Goal: Information Seeking & Learning: Learn about a topic

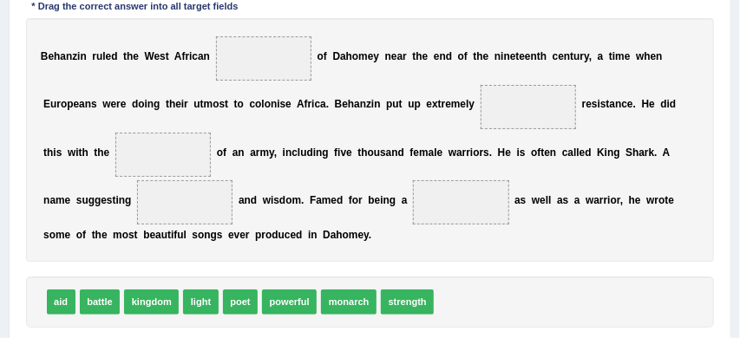
scroll to position [292, 0]
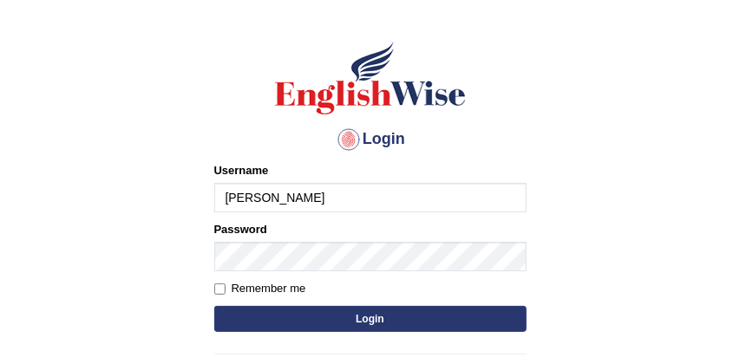
scroll to position [81, 0]
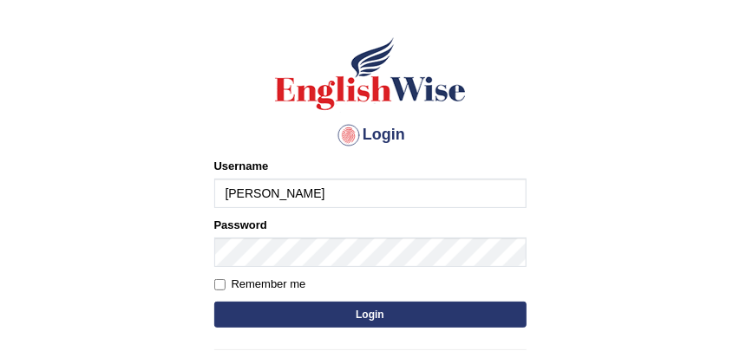
type input "[PERSON_NAME]"
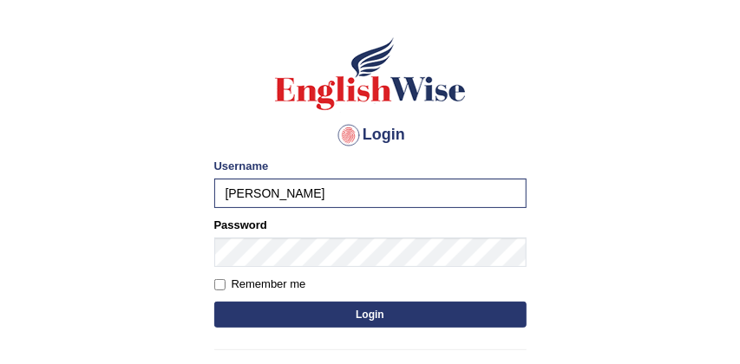
click at [336, 313] on button "Login" at bounding box center [370, 315] width 312 height 26
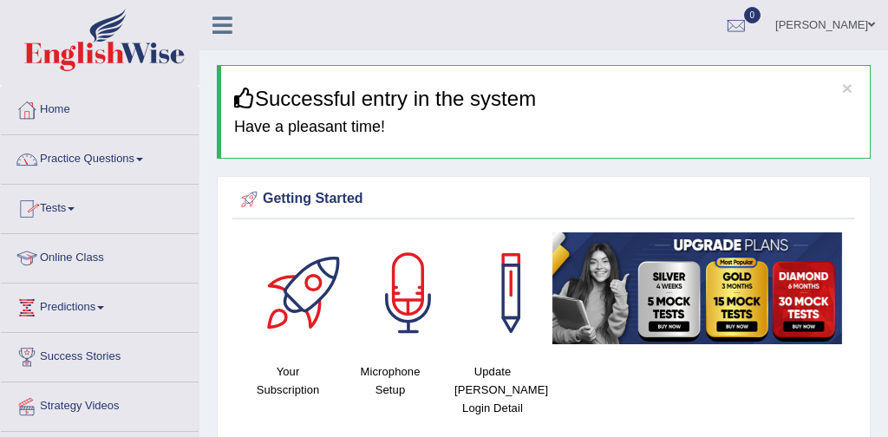
click at [103, 157] on link "Practice Questions" at bounding box center [100, 156] width 198 height 43
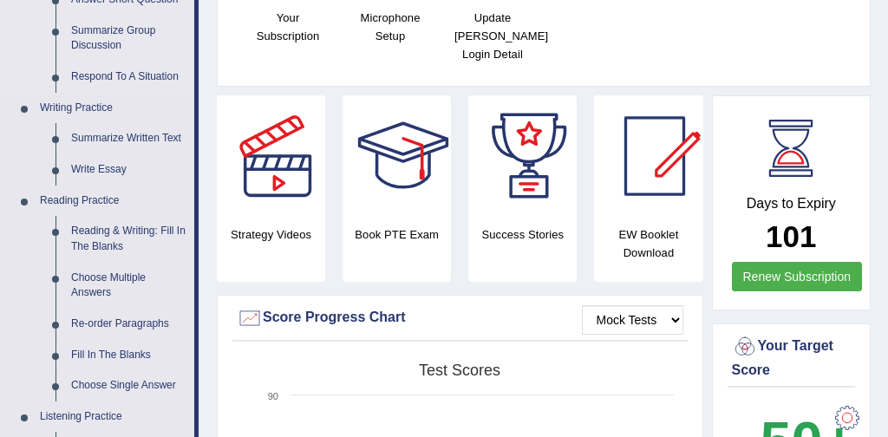
scroll to position [357, 0]
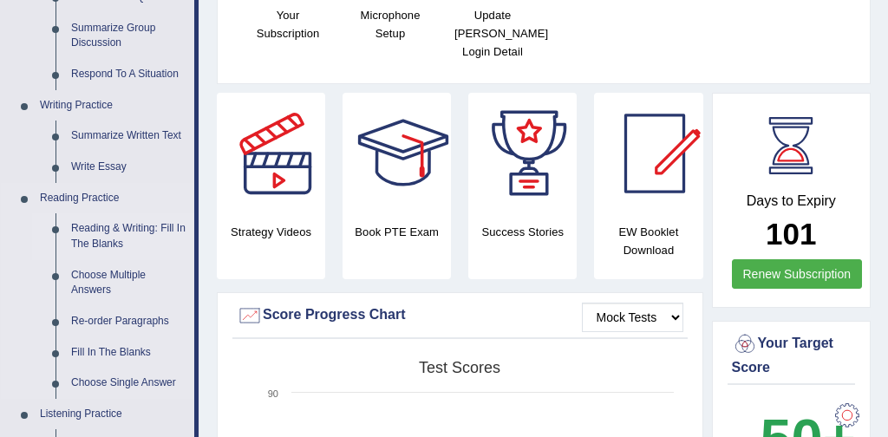
click at [157, 227] on link "Reading & Writing: Fill In The Blanks" at bounding box center [128, 236] width 131 height 46
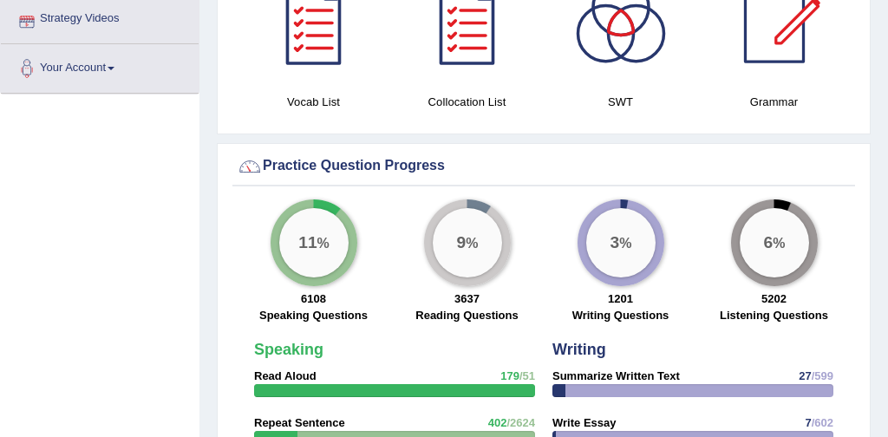
scroll to position [1298, 0]
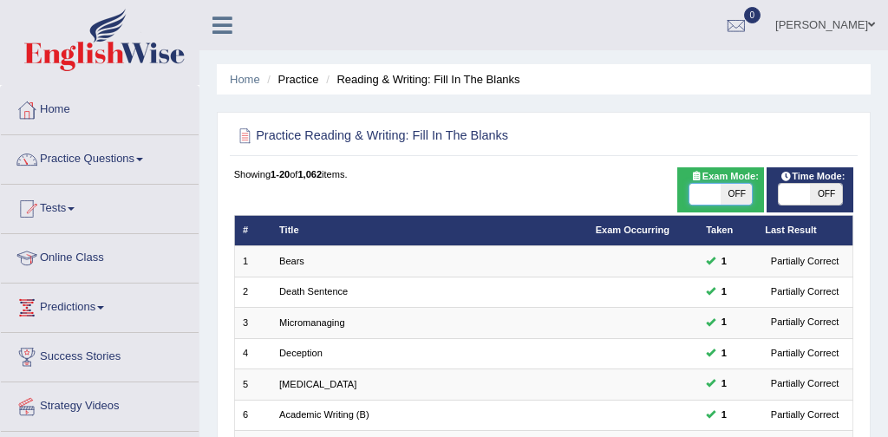
click at [701, 198] on span at bounding box center [705, 194] width 31 height 21
checkbox input "true"
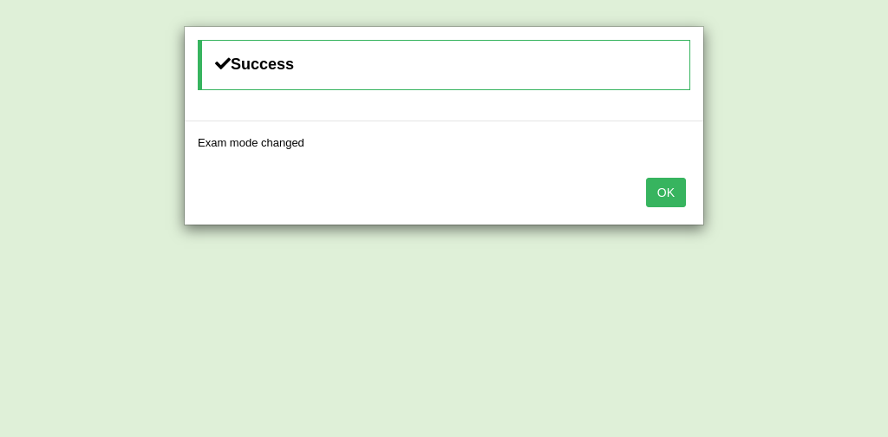
click at [664, 193] on button "OK" at bounding box center [666, 192] width 40 height 29
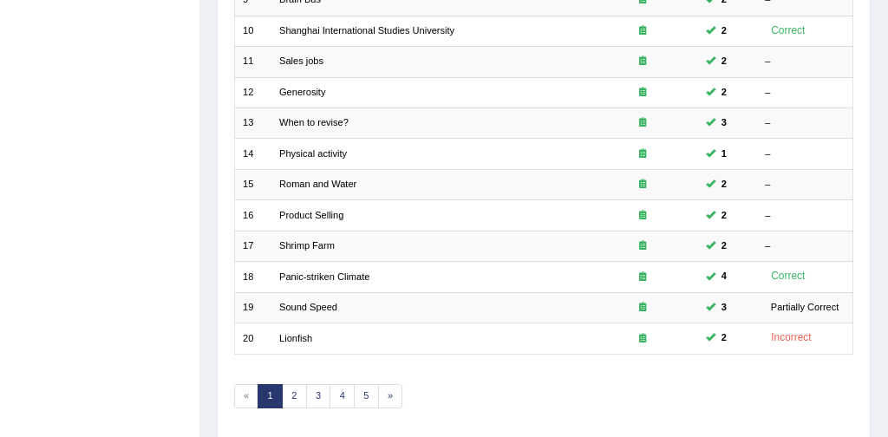
scroll to position [562, 0]
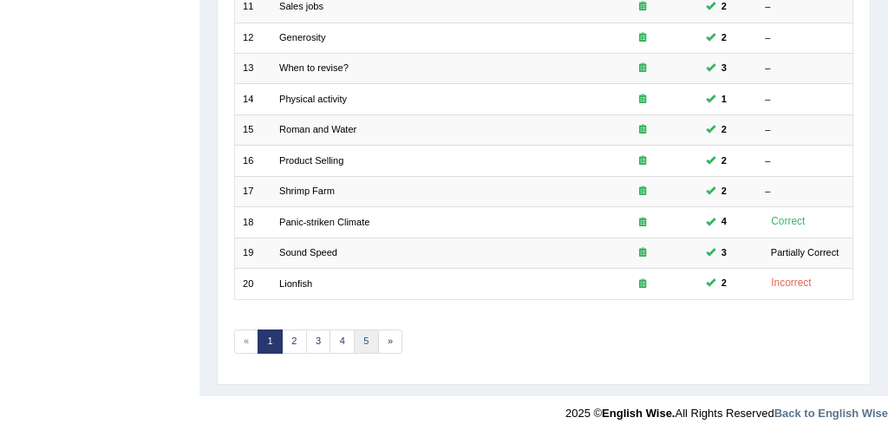
click at [368, 341] on link "5" at bounding box center [366, 342] width 25 height 24
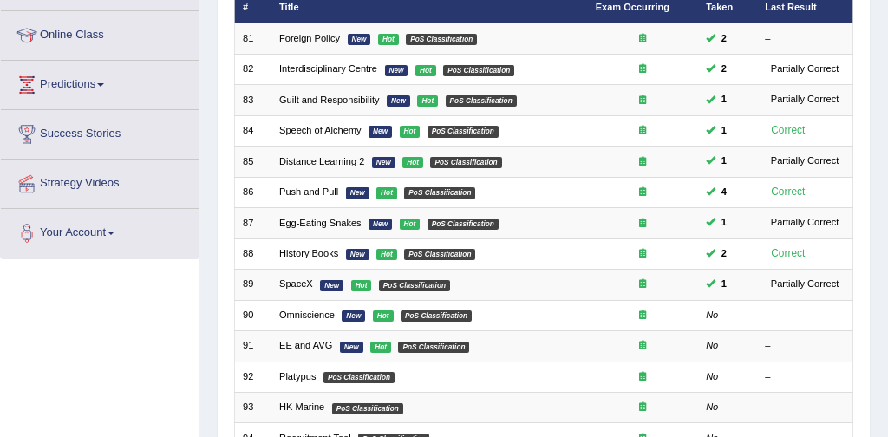
scroll to position [222, 0]
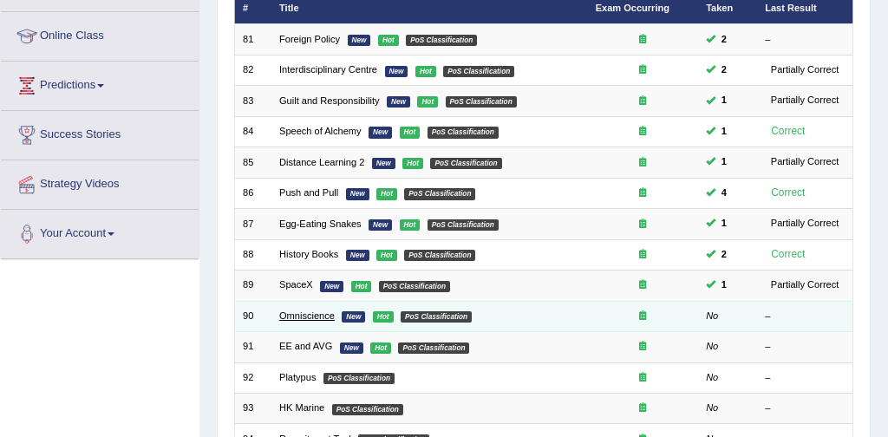
click at [289, 317] on link "Omniscience" at bounding box center [307, 316] width 56 height 10
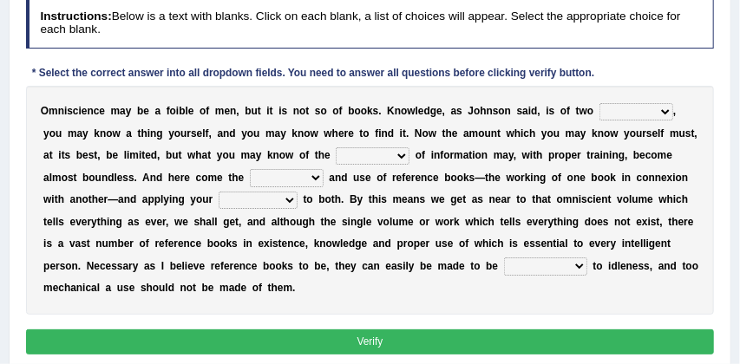
scroll to position [226, 0]
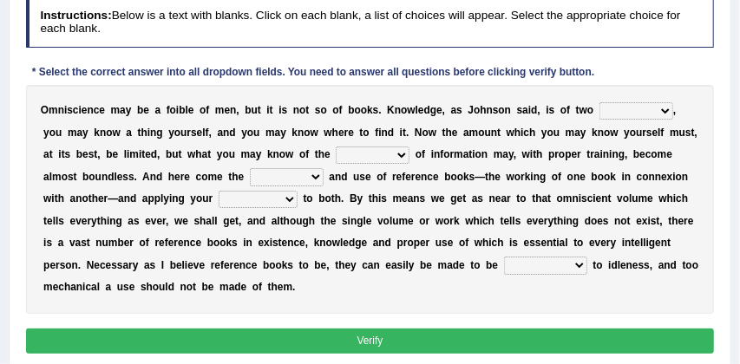
click at [665, 110] on select "ways kinds masses volumes" at bounding box center [637, 110] width 74 height 17
select select "ways"
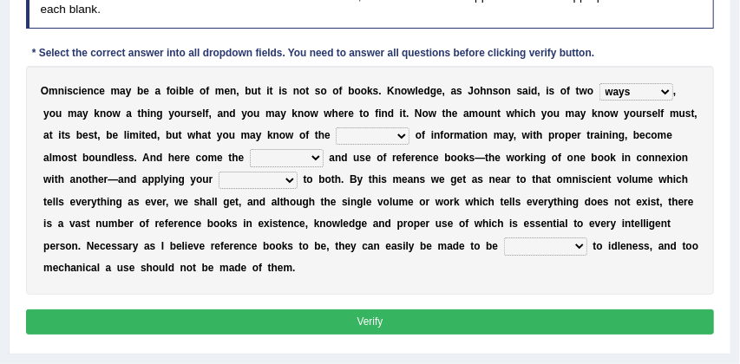
scroll to position [246, 0]
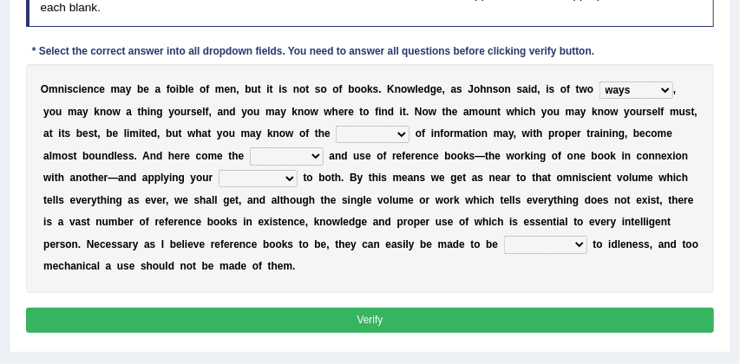
click at [390, 134] on select "sources races works things" at bounding box center [373, 134] width 74 height 17
select select "sources"
click at [278, 158] on select "reference exist value easy" at bounding box center [287, 155] width 74 height 17
select select "exist"
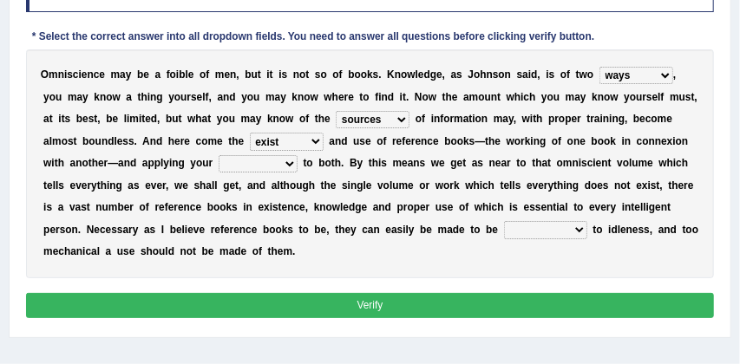
scroll to position [262, 0]
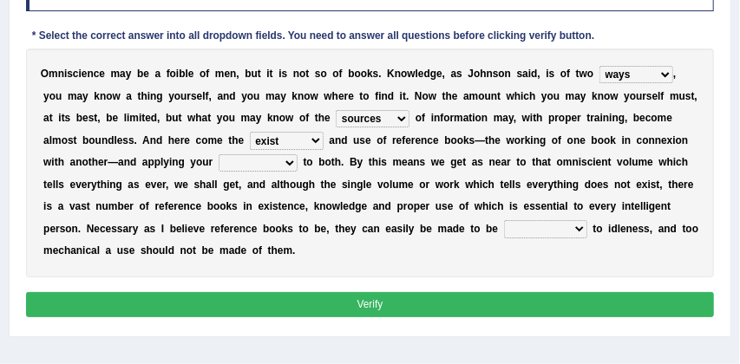
click at [263, 163] on select "acceptance perception intelligence impact" at bounding box center [258, 162] width 79 height 17
select select "impact"
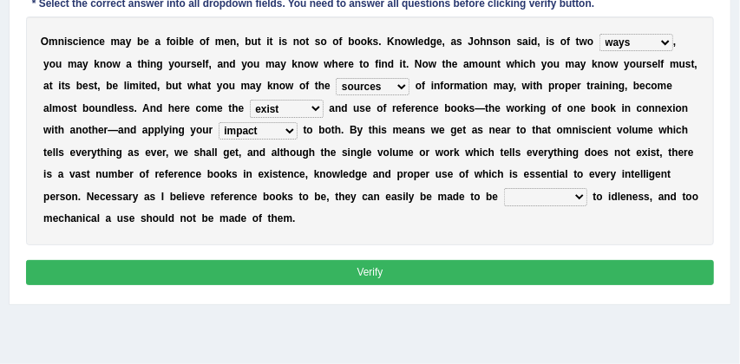
scroll to position [295, 0]
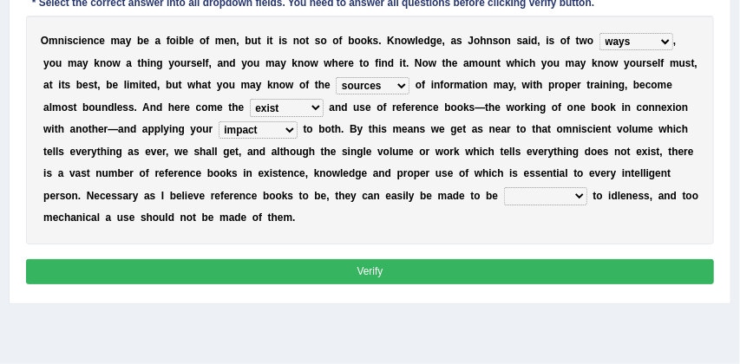
click at [536, 196] on select "contributory contribution constant conference" at bounding box center [545, 195] width 83 height 17
select select "contribution"
click at [485, 269] on button "Verify" at bounding box center [370, 271] width 689 height 25
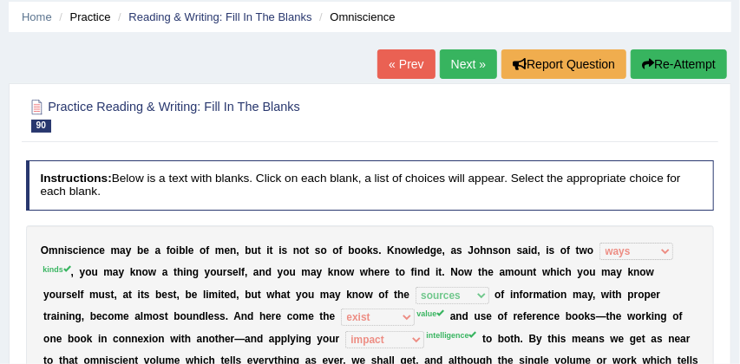
scroll to position [59, 0]
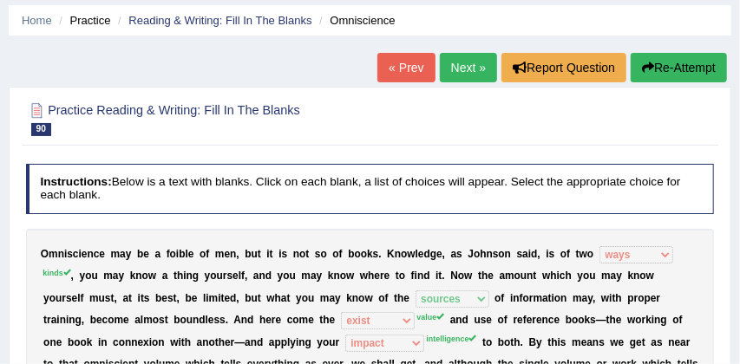
click at [676, 71] on button "Re-Attempt" at bounding box center [679, 67] width 96 height 29
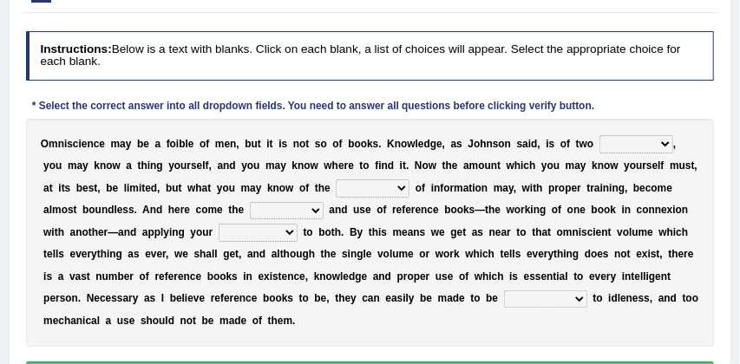
scroll to position [247, 0]
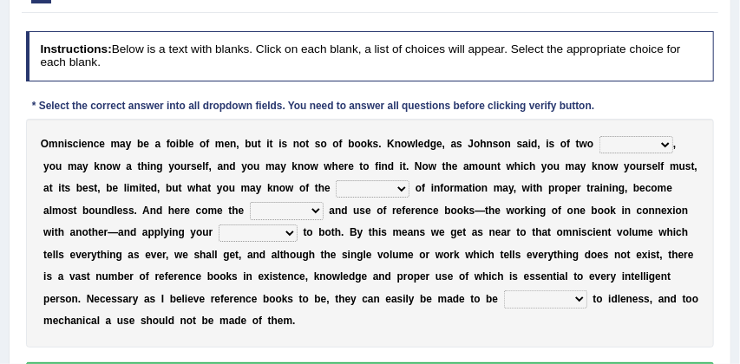
click at [665, 146] on select "ways kinds masses volumes" at bounding box center [637, 144] width 74 height 17
select select "ways"
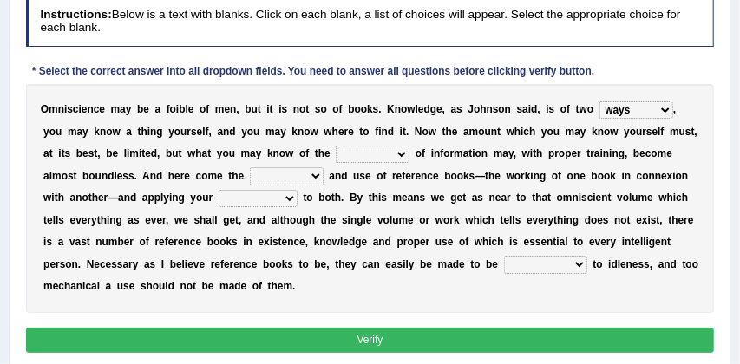
scroll to position [285, 0]
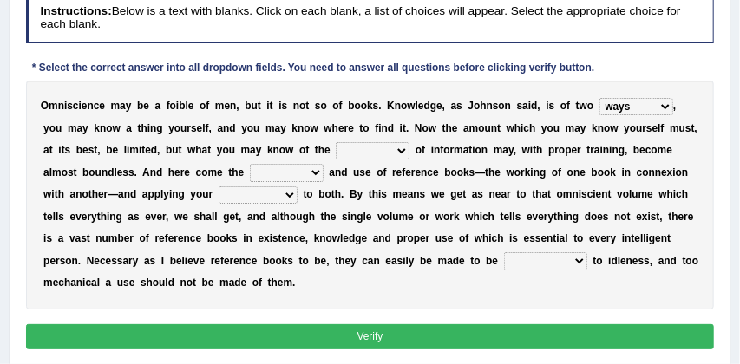
click at [388, 149] on select "sources races works things" at bounding box center [373, 150] width 74 height 17
select select "things"
click at [277, 175] on select "reference exist value easy" at bounding box center [287, 172] width 74 height 17
select select "value"
click at [389, 151] on select "sources races works things" at bounding box center [373, 150] width 74 height 17
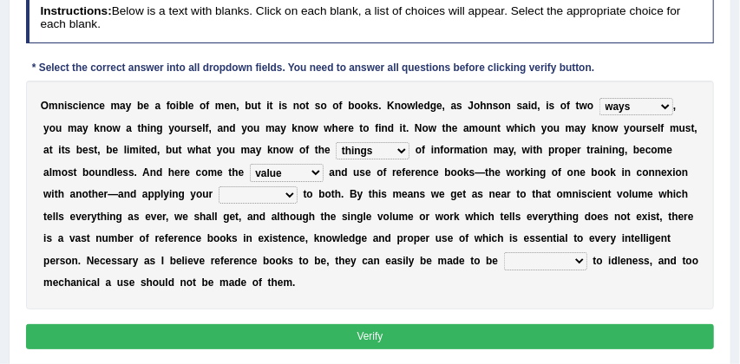
select select "sources"
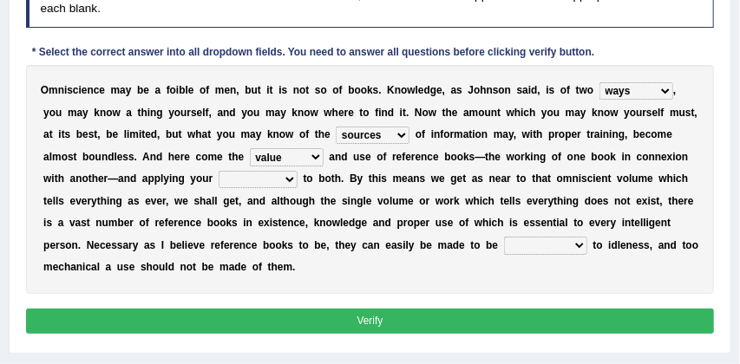
scroll to position [314, 0]
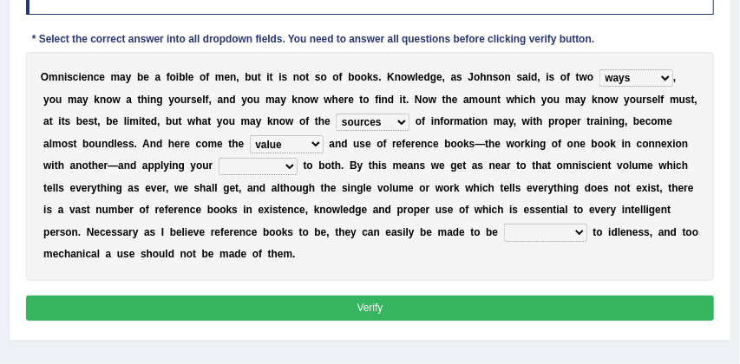
click at [534, 232] on select "contributory contribution constant conference" at bounding box center [545, 232] width 83 height 17
select select "contributory"
click at [260, 166] on select "acceptance perception intelligence impact" at bounding box center [258, 166] width 79 height 17
select select "impact"
click at [341, 309] on button "Verify" at bounding box center [370, 308] width 689 height 25
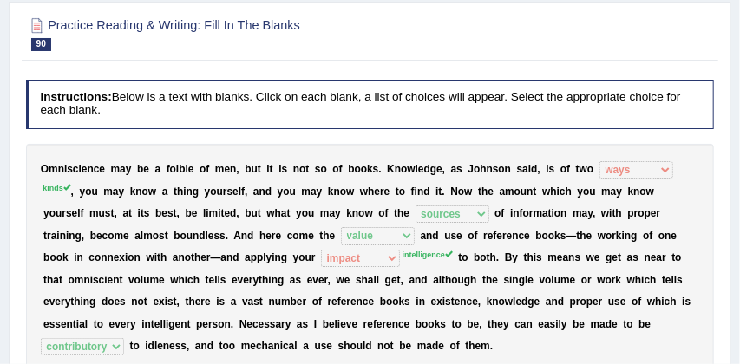
scroll to position [109, 0]
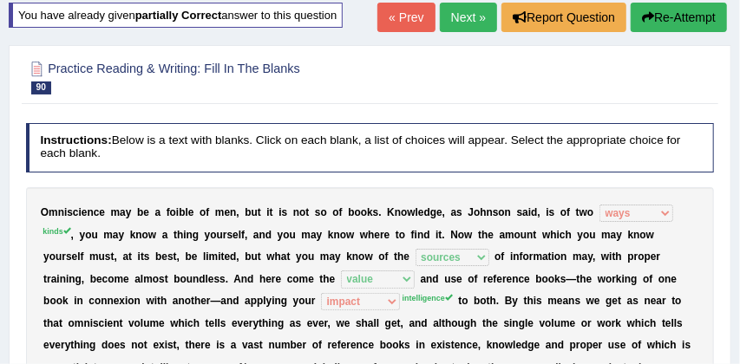
click at [683, 16] on button "Re-Attempt" at bounding box center [679, 17] width 96 height 29
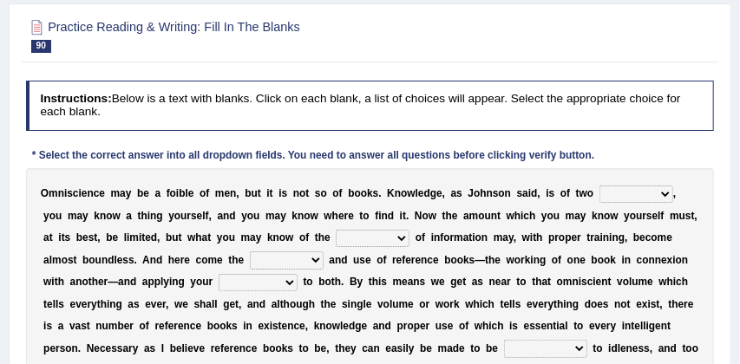
scroll to position [208, 0]
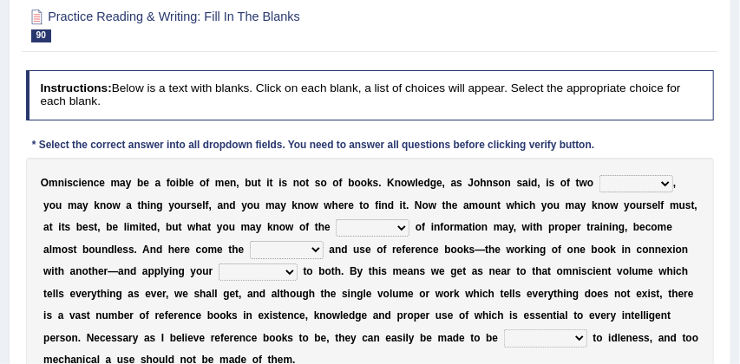
click at [667, 184] on select "ways kinds masses volumes" at bounding box center [637, 183] width 74 height 17
select select "kinds"
click at [390, 228] on select "sources races works things" at bounding box center [373, 228] width 74 height 17
select select "sources"
click at [277, 249] on select "reference exist value easy" at bounding box center [287, 249] width 74 height 17
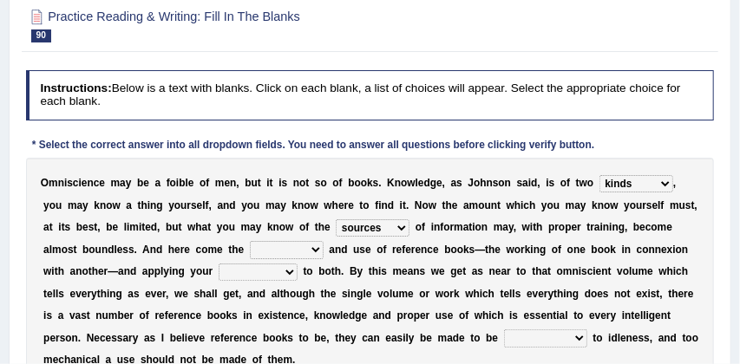
select select "value"
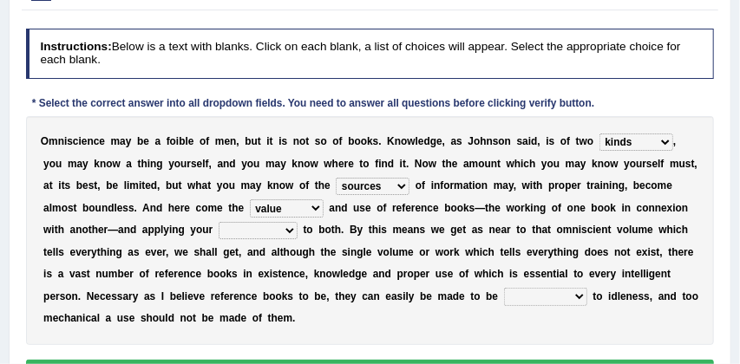
scroll to position [255, 0]
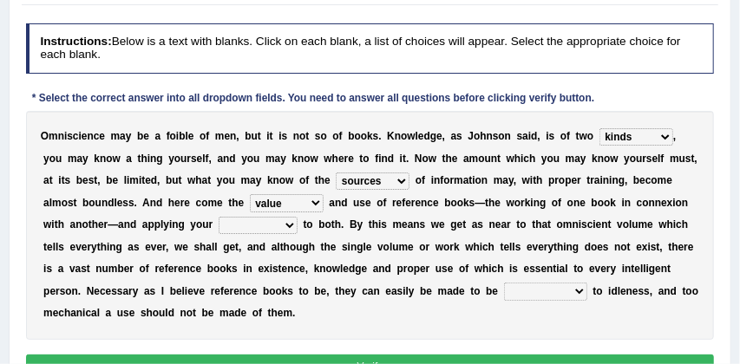
click at [262, 222] on select "acceptance perception intelligence impact" at bounding box center [258, 225] width 79 height 17
select select "intelligence"
click at [539, 290] on select "contributory contribution constant conference" at bounding box center [545, 291] width 83 height 17
select select "contributory"
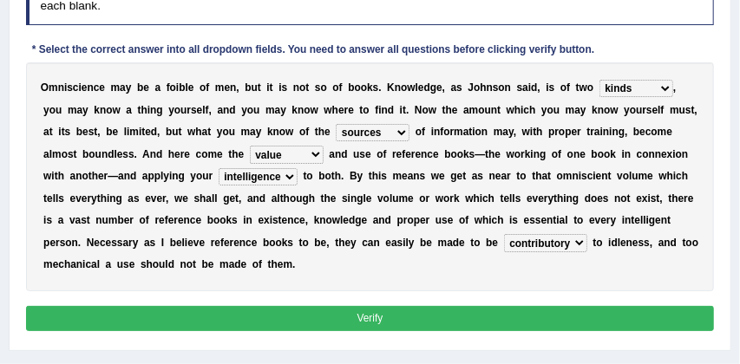
click at [532, 324] on button "Verify" at bounding box center [370, 318] width 689 height 25
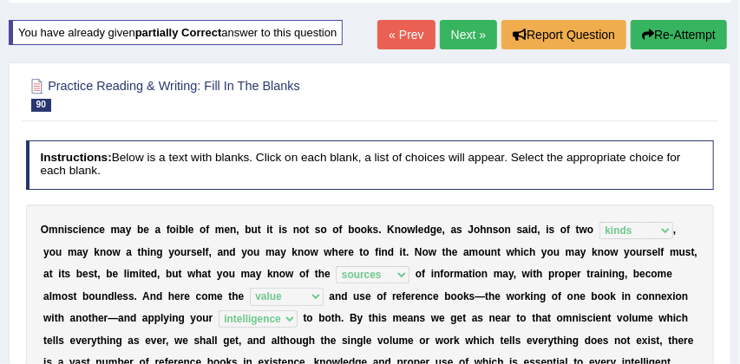
scroll to position [91, 0]
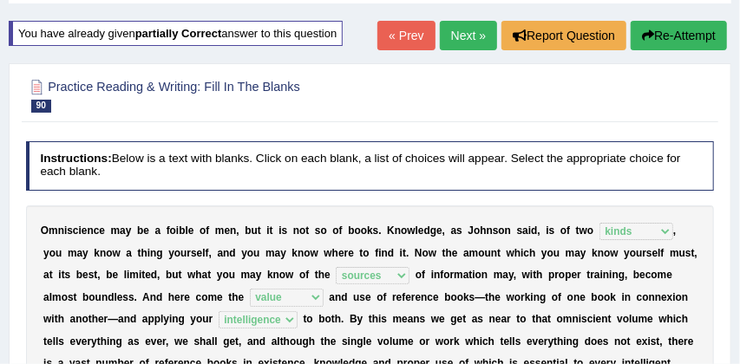
click at [459, 35] on link "Next »" at bounding box center [468, 35] width 57 height 29
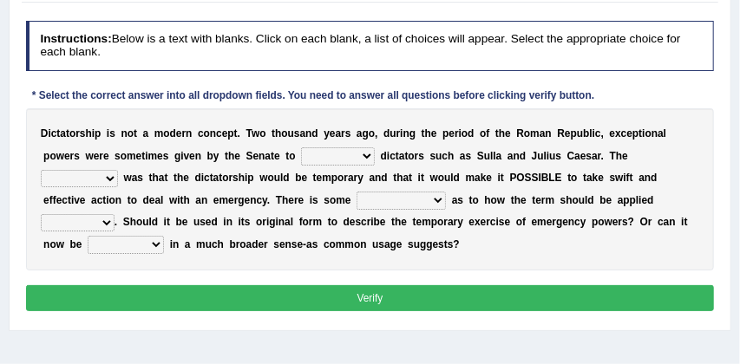
scroll to position [206, 0]
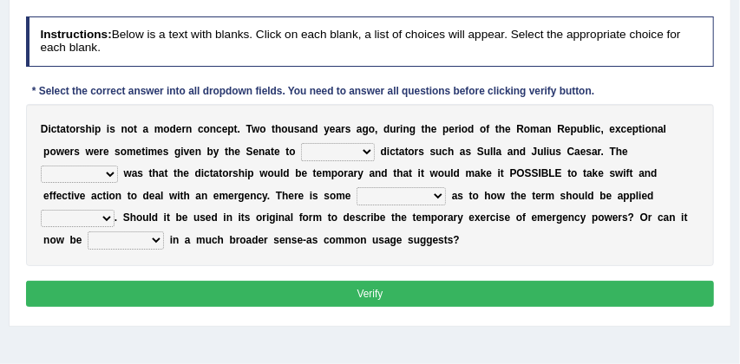
click at [370, 148] on select "seperate individual instinct indefinite" at bounding box center [338, 151] width 74 height 17
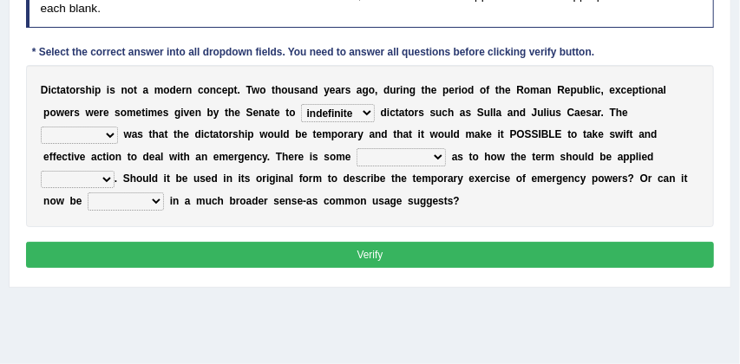
scroll to position [253, 0]
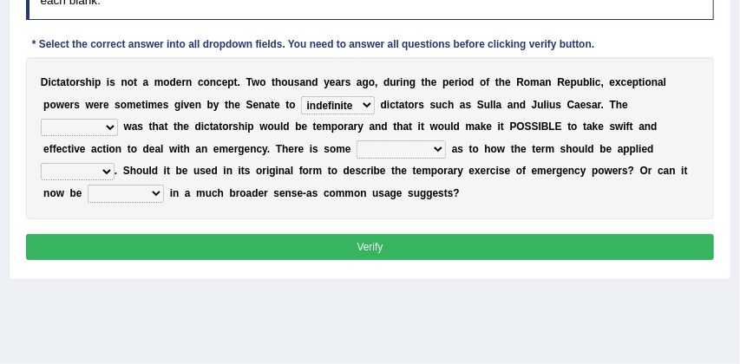
click at [372, 104] on select "seperate individual instinct indefinite" at bounding box center [338, 104] width 74 height 17
select select "seperate"
click at [108, 127] on select "extention impression intention emergence" at bounding box center [79, 127] width 77 height 17
select select "impression"
click at [438, 150] on select "agreement agreeing disagreement disagree" at bounding box center [401, 149] width 89 height 17
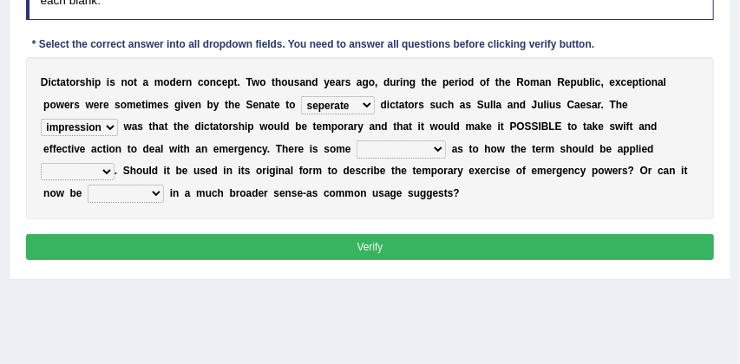
select select "agreement"
click at [108, 172] on select "now [DATE] [DATE] since" at bounding box center [78, 171] width 74 height 17
select select "now"
click at [157, 193] on select "apply applicable application applied" at bounding box center [126, 193] width 76 height 17
select select "applied"
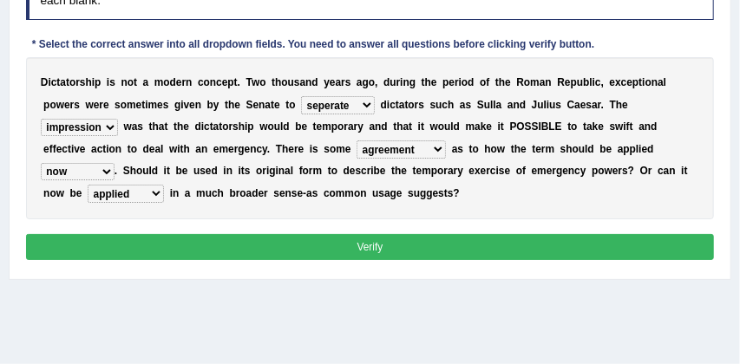
click at [343, 250] on button "Verify" at bounding box center [370, 246] width 689 height 25
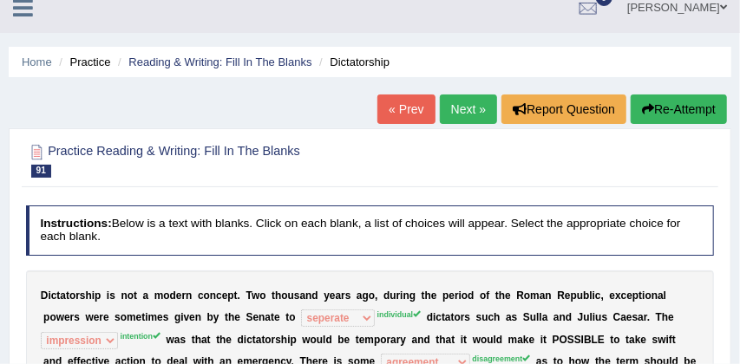
scroll to position [12, 0]
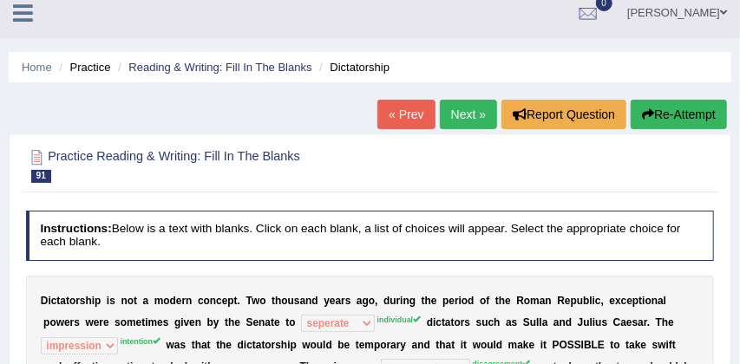
click at [685, 113] on button "Re-Attempt" at bounding box center [679, 114] width 96 height 29
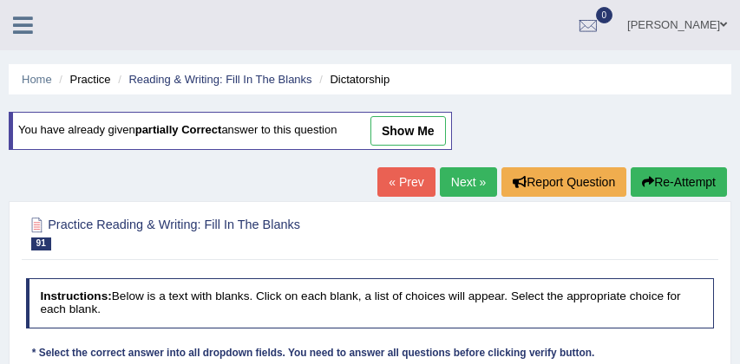
scroll to position [291, 0]
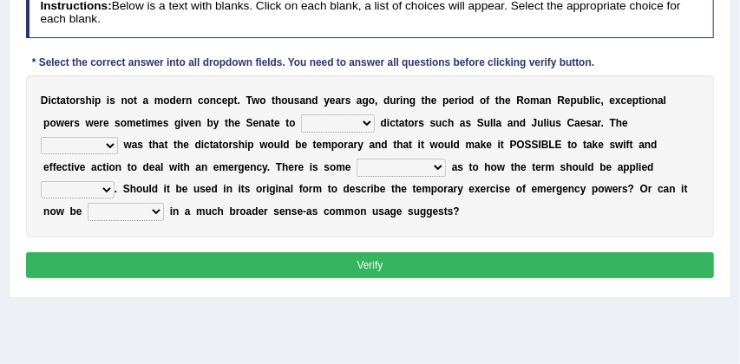
click at [158, 211] on select "apply applicable application applied" at bounding box center [126, 211] width 76 height 17
click at [369, 123] on select "seperate individual instinct indefinite" at bounding box center [338, 123] width 74 height 17
click at [370, 121] on select "seperate individual instinct indefinite" at bounding box center [338, 123] width 74 height 17
select select "indefinite"
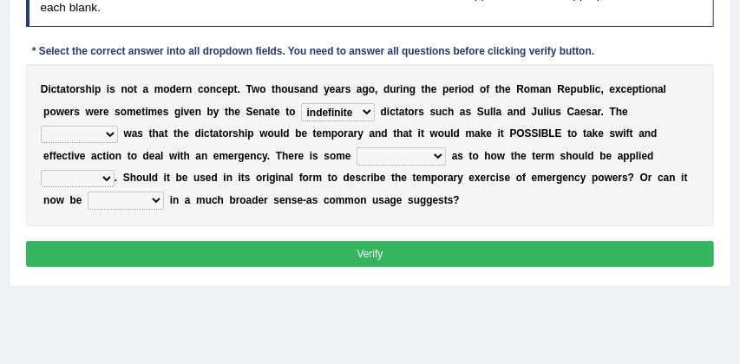
click at [110, 136] on select "extention impression intention emergence" at bounding box center [79, 134] width 77 height 17
select select "intention"
click at [436, 156] on select "agreement agreeing disagreement disagree" at bounding box center [401, 155] width 89 height 17
select select "disagreement"
click at [103, 178] on select "now [DATE] [DATE] since" at bounding box center [78, 178] width 74 height 17
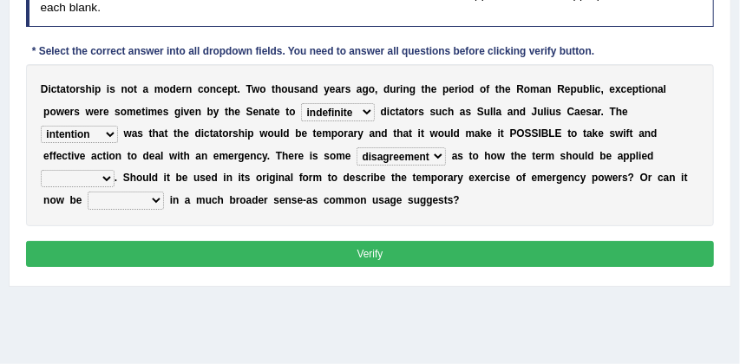
select select "[DATE]"
click at [154, 198] on select "apply applicable application applied" at bounding box center [126, 200] width 76 height 17
select select "apply"
click at [265, 252] on button "Verify" at bounding box center [370, 253] width 689 height 25
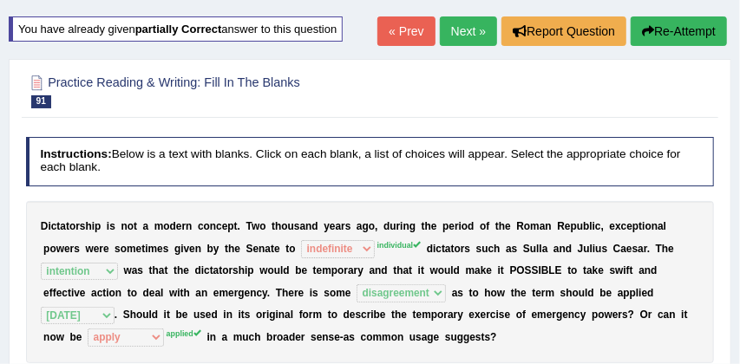
scroll to position [94, 0]
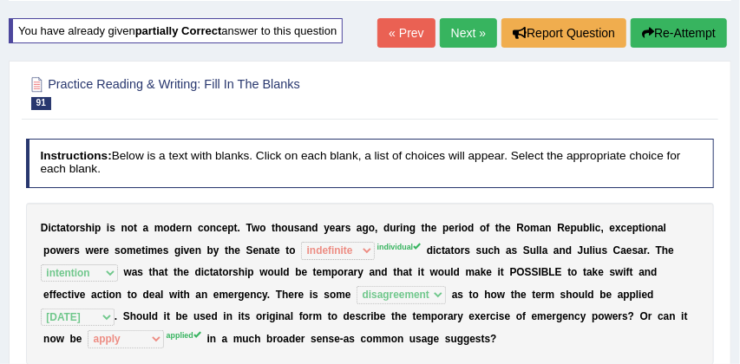
click at [681, 32] on button "Re-Attempt" at bounding box center [679, 32] width 96 height 29
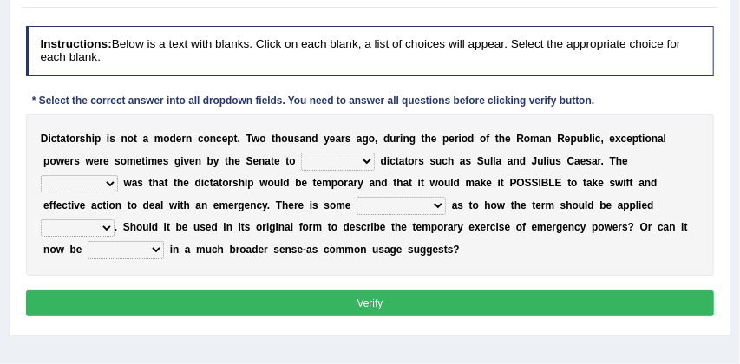
scroll to position [252, 0]
click at [370, 161] on select "seperate individual instinct indefinite" at bounding box center [338, 161] width 74 height 17
select select "individual"
click at [107, 185] on select "extention impression intention emergence" at bounding box center [79, 183] width 77 height 17
select select "intention"
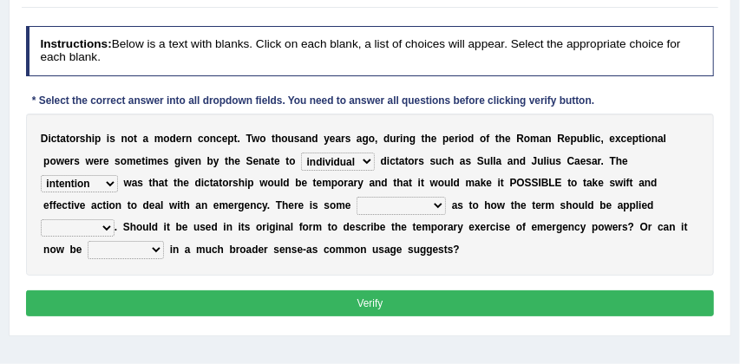
click at [439, 206] on select "agreement agreeing disagreement disagree" at bounding box center [401, 205] width 89 height 17
select select "disagreement"
click at [106, 226] on select "now [DATE] [DATE] since" at bounding box center [78, 228] width 74 height 17
select select "[DATE]"
click at [156, 252] on select "apply applicable application applied" at bounding box center [126, 249] width 76 height 17
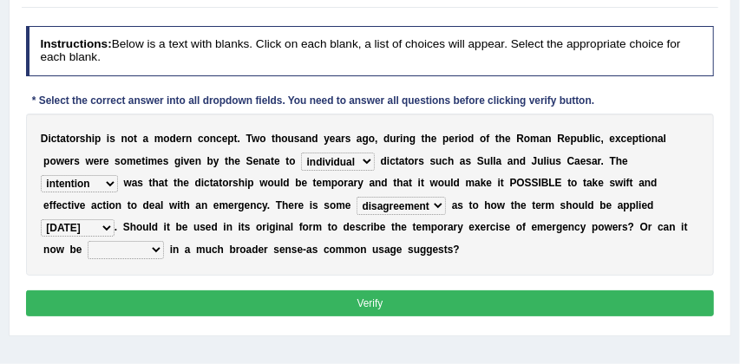
select select "applied"
click at [226, 302] on button "Verify" at bounding box center [370, 303] width 689 height 25
